Goal: Task Accomplishment & Management: Manage account settings

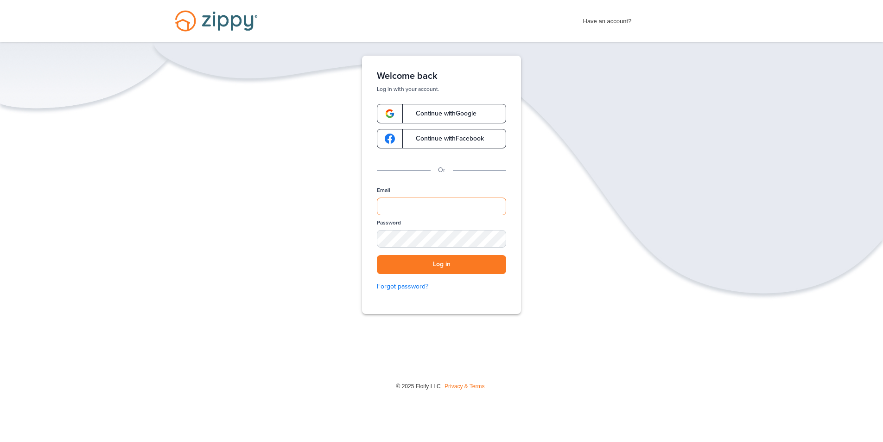
click at [419, 206] on input "Email" at bounding box center [441, 206] width 129 height 18
type input "**********"
click at [434, 264] on button "Log in" at bounding box center [441, 264] width 129 height 19
